Goal: Contribute content: Contribute content

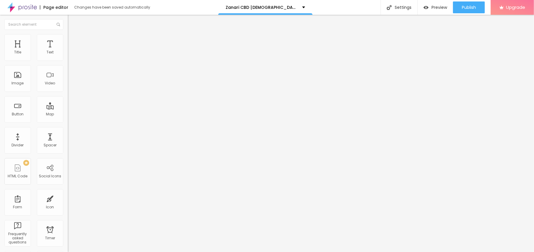
click at [68, 51] on span "Add image" at bounding box center [80, 48] width 24 height 5
click at [68, 34] on li "Style" at bounding box center [102, 37] width 68 height 6
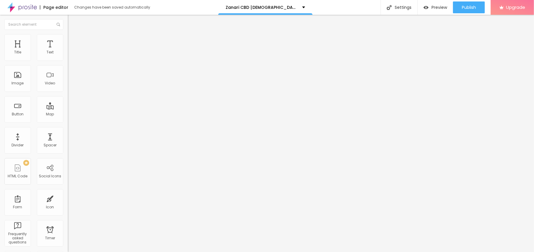
type input "95"
type input "90"
type input "85"
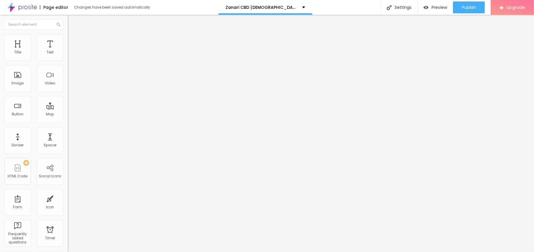
type input "85"
type input "80"
type input "75"
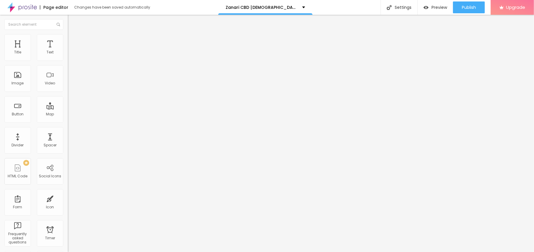
type input "70"
type input "65"
type input "60"
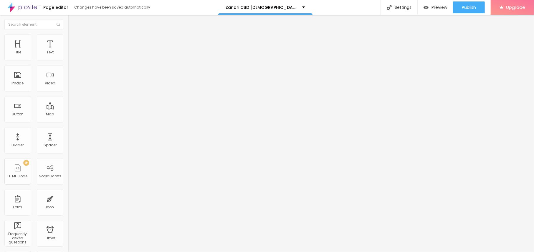
type input "60"
type input "55"
type input "50"
drag, startPoint x: 61, startPoint y: 64, endPoint x: 31, endPoint y: 60, distance: 30.3
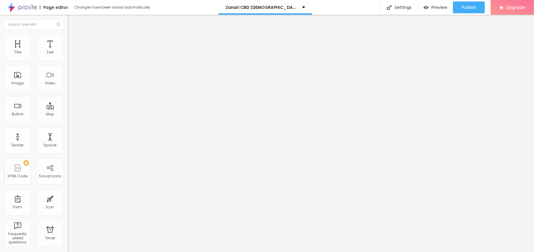
type input "50"
click at [68, 60] on input "range" at bounding box center [87, 58] width 38 height 5
click at [68, 34] on li "Content" at bounding box center [102, 31] width 68 height 6
click at [68, 60] on input "text" at bounding box center [103, 57] width 71 height 6
paste input "Zanari CBD [DEMOGRAPHIC_DATA][MEDICAL_DATA] Gummies"
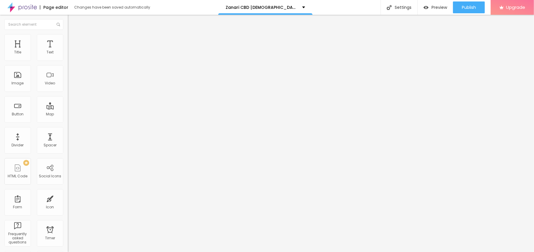
scroll to position [0, 20]
type input "Zanari CBD [DEMOGRAPHIC_DATA][MEDICAL_DATA] Gummies"
drag, startPoint x: 24, startPoint y: 160, endPoint x: 0, endPoint y: 161, distance: 24.2
click at [68, 135] on div "Change image Image description (Alt) [PERSON_NAME] CBD [DEMOGRAPHIC_DATA][MEDIC…" at bounding box center [102, 90] width 68 height 89
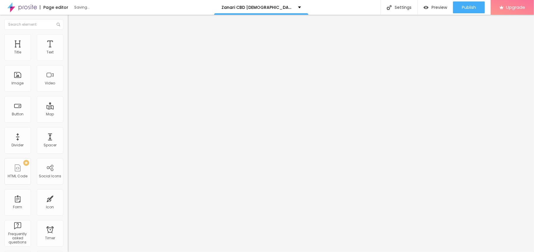
paste input "[URL][DOMAIN_NAME][DEMOGRAPHIC_DATA][MEDICAL_DATA]"
type input "[URL][DOMAIN_NAME][DEMOGRAPHIC_DATA][MEDICAL_DATA]"
drag, startPoint x: 30, startPoint y: 65, endPoint x: 0, endPoint y: 65, distance: 29.8
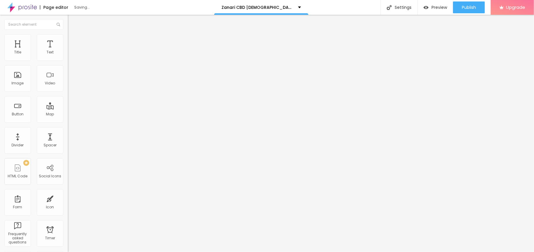
click at [68, 65] on div "Text Click me Align Size Default Small Default Big Link URL https:// Open in ne…" at bounding box center [102, 89] width 68 height 86
paste input "😍👇SHOP NOW😍👇"
type input "😍👇SHOP NOW😍👇"
drag, startPoint x: 29, startPoint y: 121, endPoint x: 0, endPoint y: 121, distance: 29.5
click at [68, 121] on div "Text 😍👇SHOP NOW😍👇 Align Size Default Small Default Big Link URL https:// Open i…" at bounding box center [102, 89] width 68 height 86
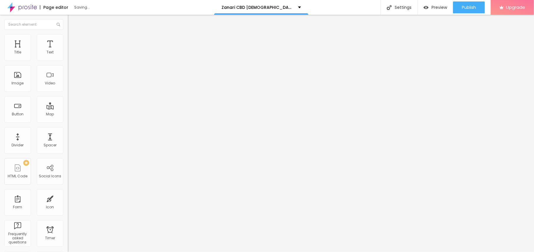
paste input "[URL][DOMAIN_NAME][DEMOGRAPHIC_DATA][MEDICAL_DATA]"
type input "[URL][DOMAIN_NAME][DEMOGRAPHIC_DATA][MEDICAL_DATA]"
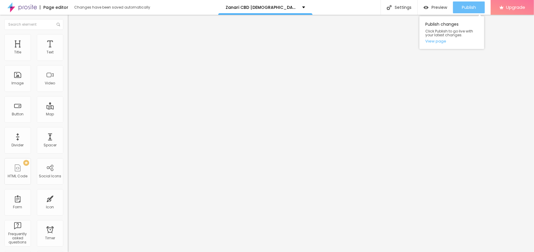
click at [474, 10] on div "Publish" at bounding box center [469, 7] width 14 height 12
click at [433, 39] on link "View page" at bounding box center [451, 41] width 53 height 4
click at [72, 22] on img "button" at bounding box center [74, 21] width 5 height 5
